Goal: Navigation & Orientation: Find specific page/section

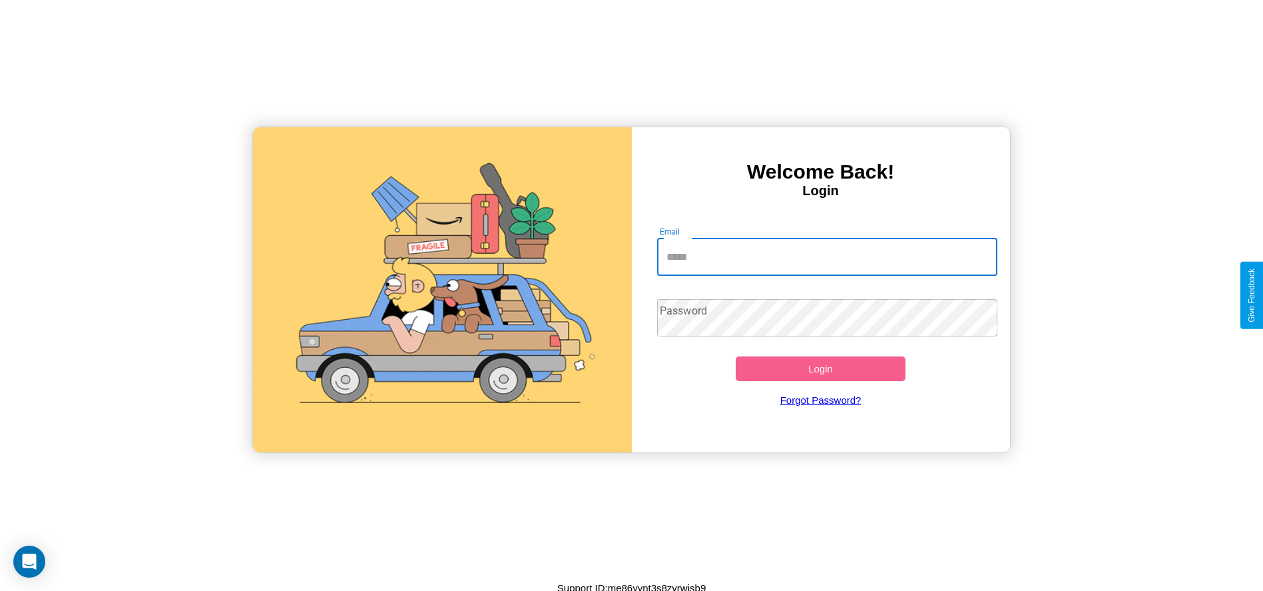
click at [827, 256] on input "Email" at bounding box center [827, 256] width 340 height 37
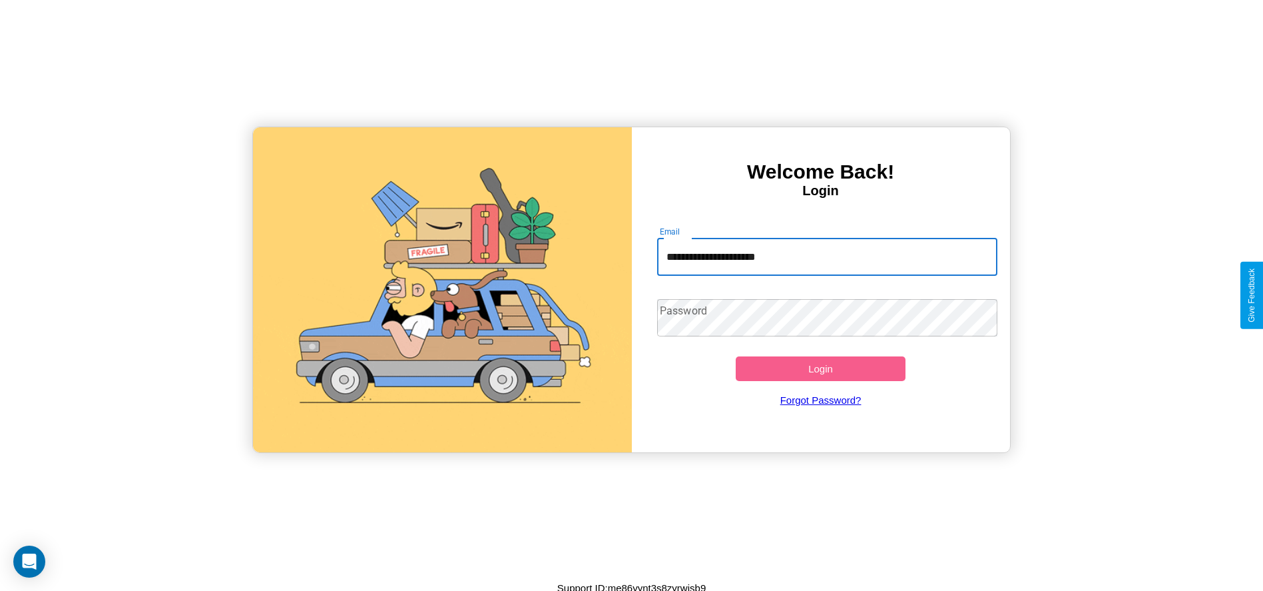
type input "**********"
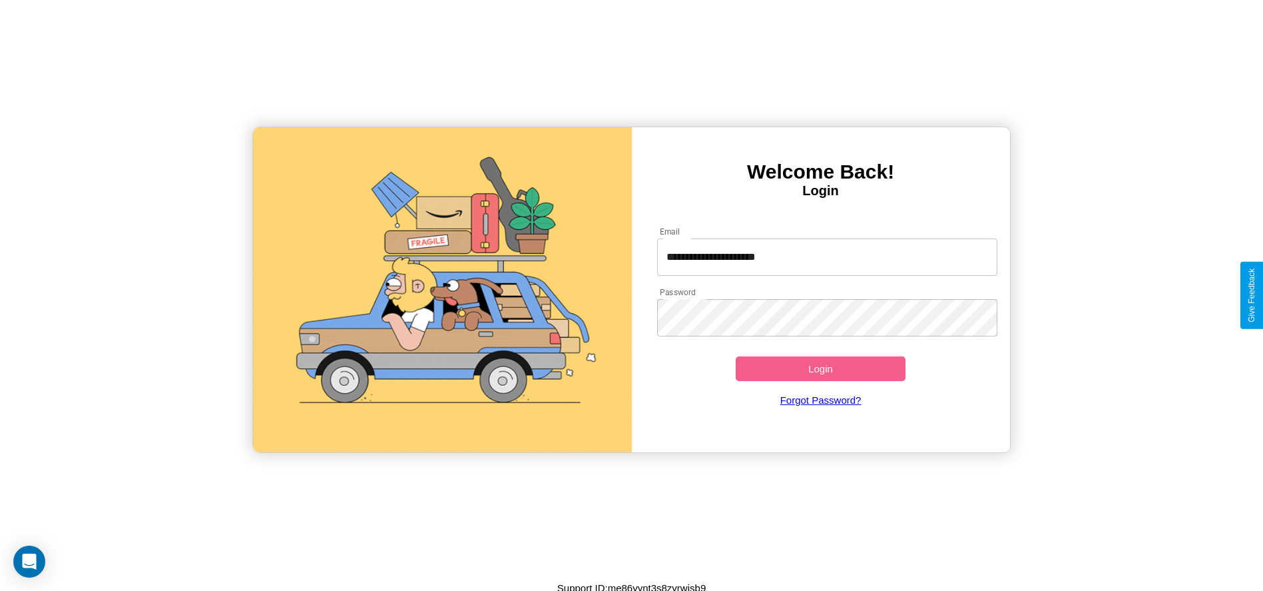
click at [820, 368] on button "Login" at bounding box center [821, 368] width 170 height 25
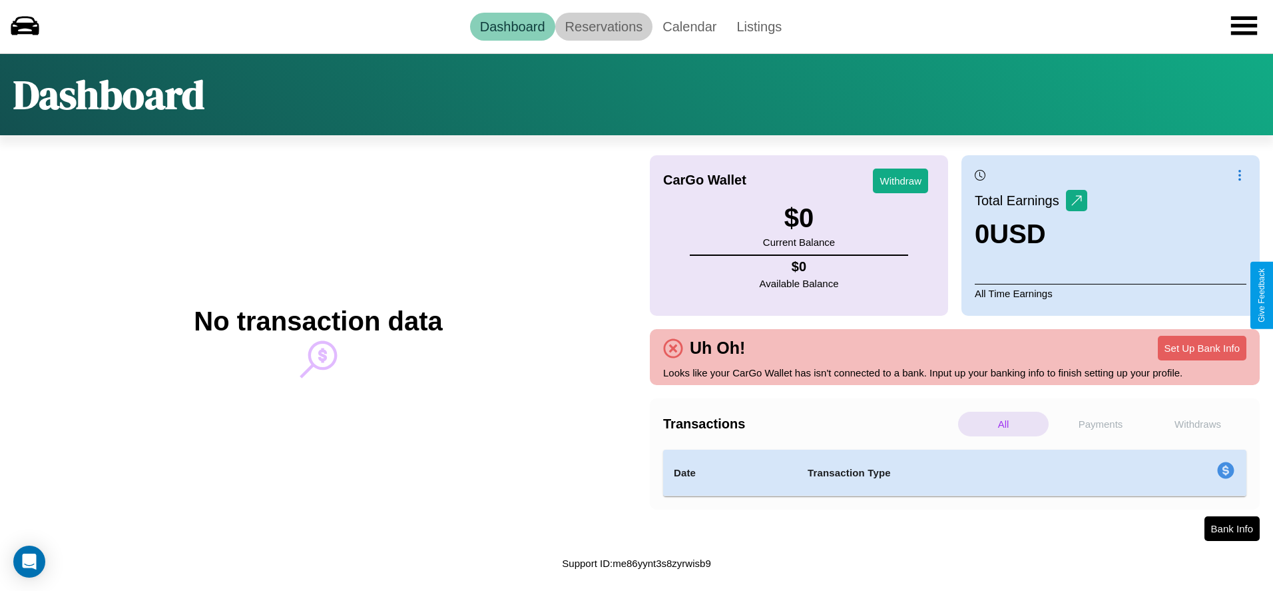
click at [603, 26] on link "Reservations" at bounding box center [604, 27] width 98 height 28
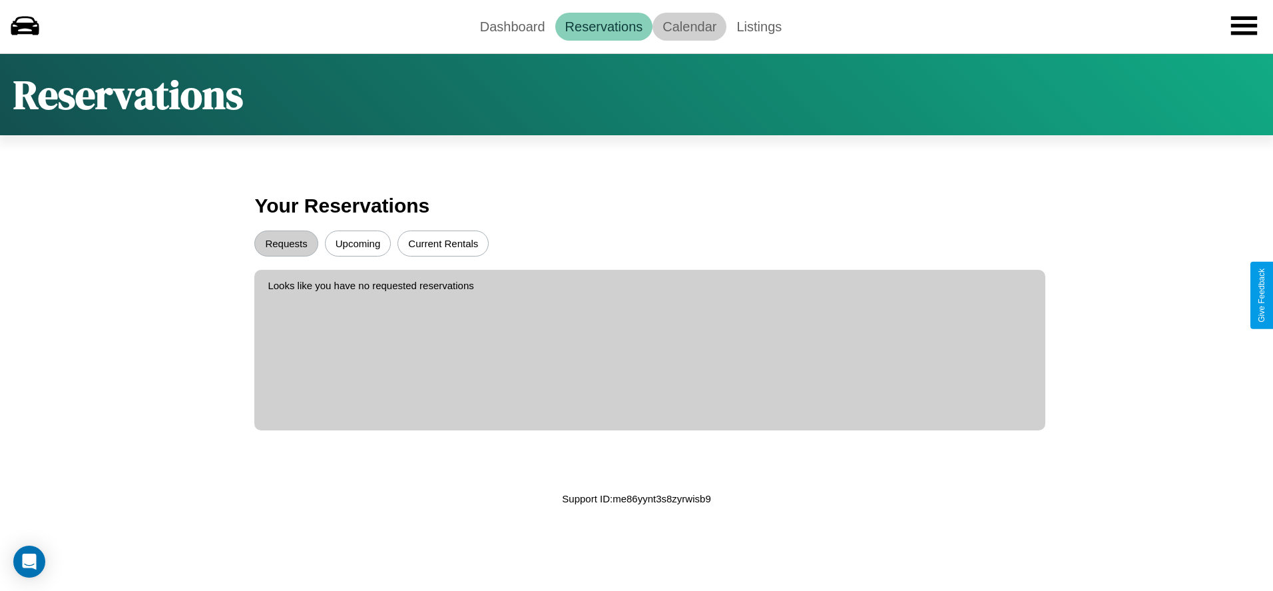
click at [689, 26] on link "Calendar" at bounding box center [689, 27] width 74 height 28
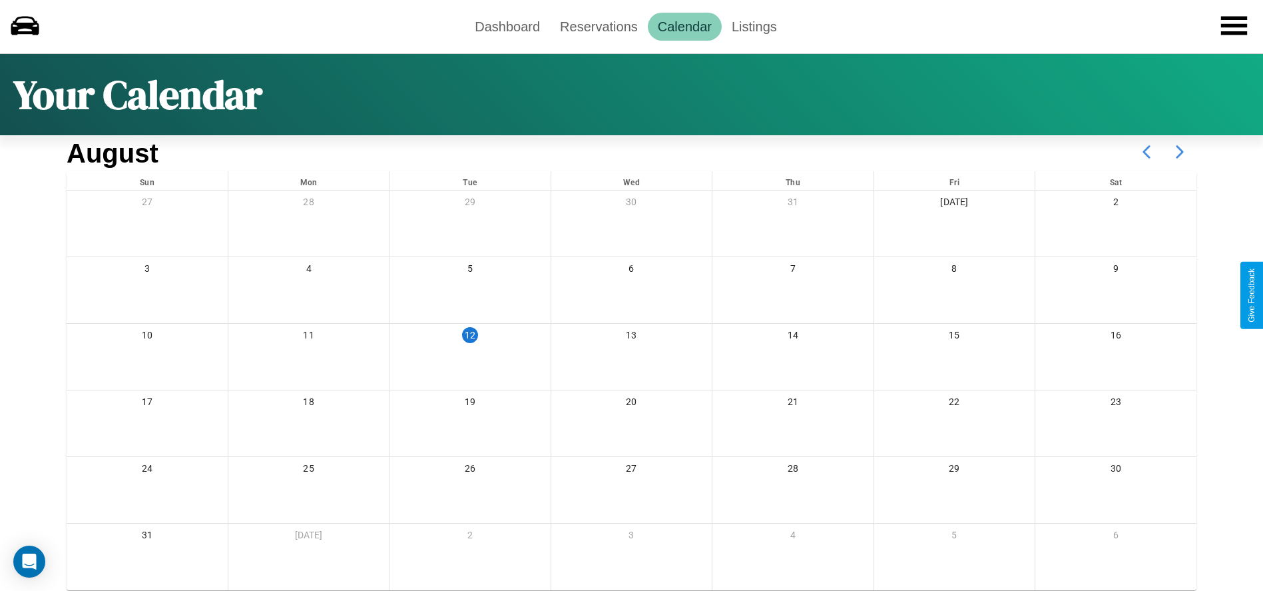
click at [1180, 152] on icon at bounding box center [1179, 151] width 33 height 33
